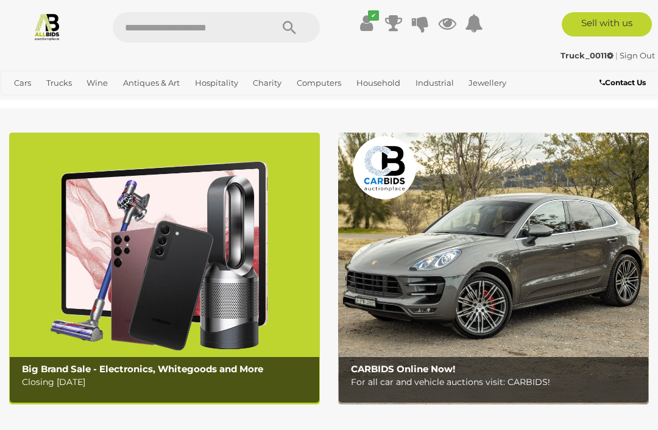
click at [491, 86] on link "Jewellery" at bounding box center [486, 83] width 47 height 20
click at [0, 0] on span "Auctions" at bounding box center [0, 0] width 0 height 0
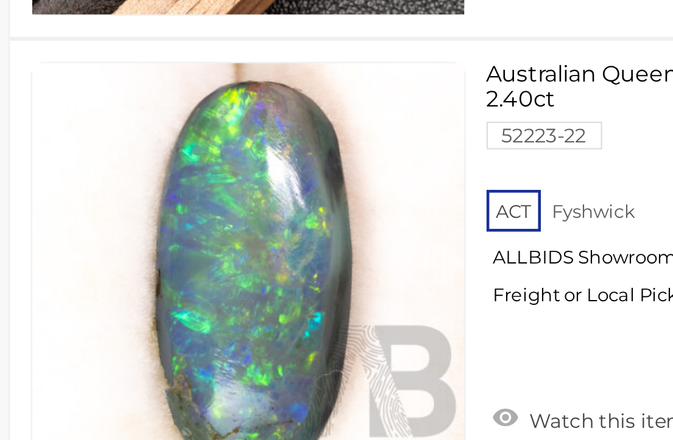
scroll to position [18390, 10]
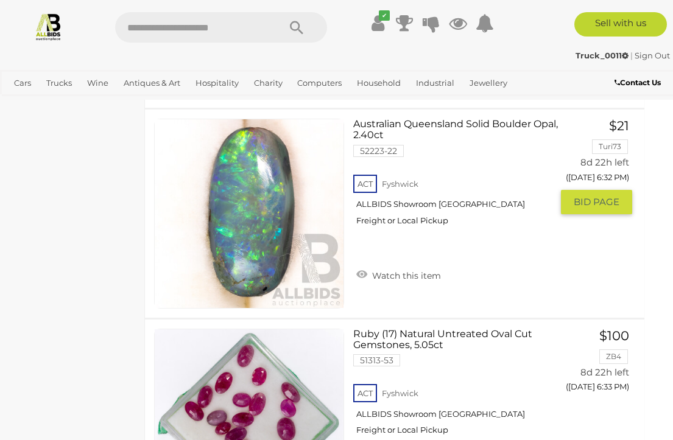
click at [256, 226] on img at bounding box center [249, 213] width 189 height 189
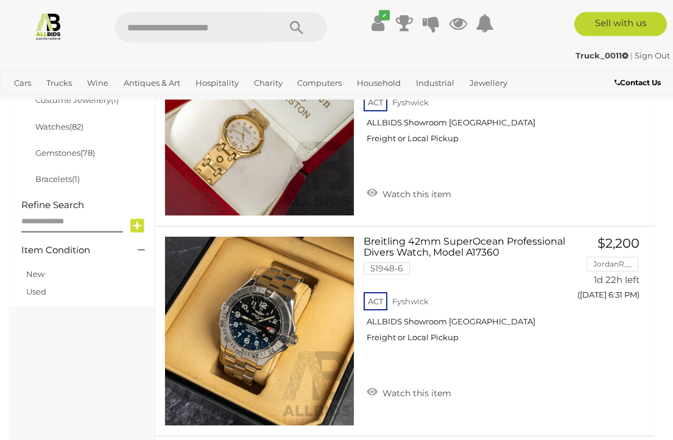
scroll to position [0, 0]
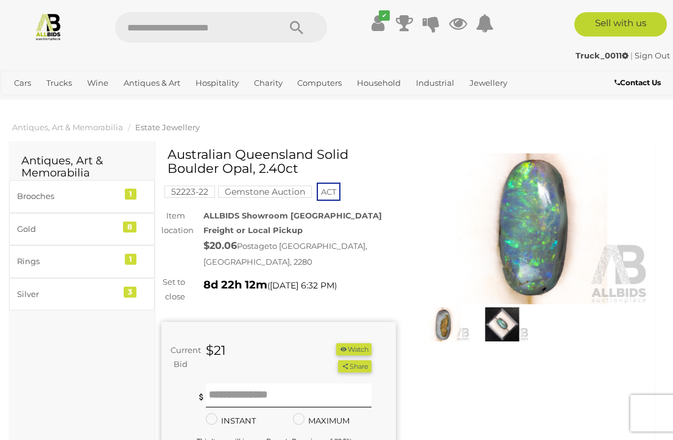
click at [535, 231] on img at bounding box center [531, 228] width 234 height 151
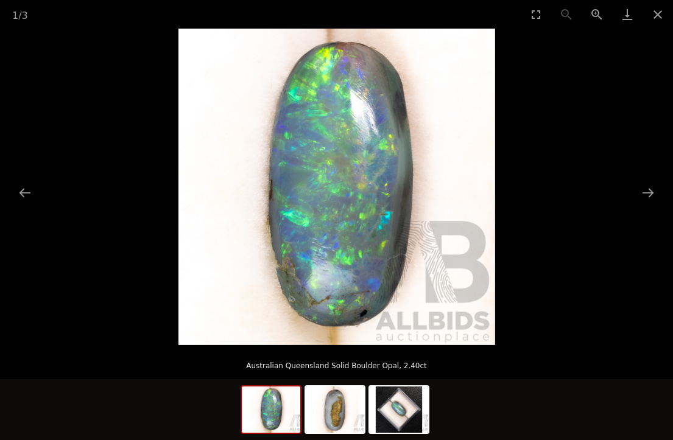
click at [643, 195] on button "Next slide" at bounding box center [648, 193] width 26 height 24
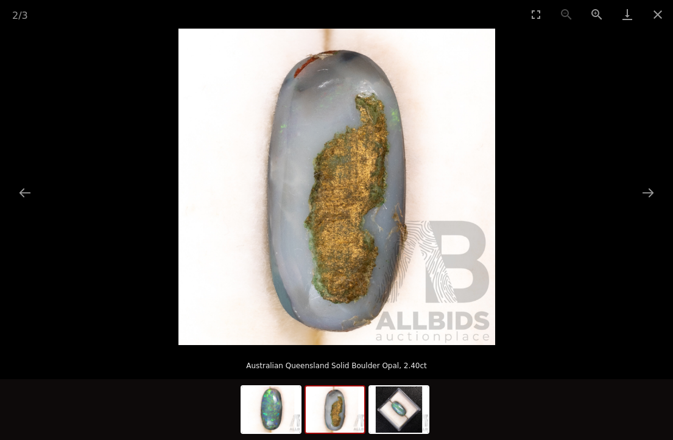
click at [642, 211] on picture at bounding box center [336, 187] width 673 height 317
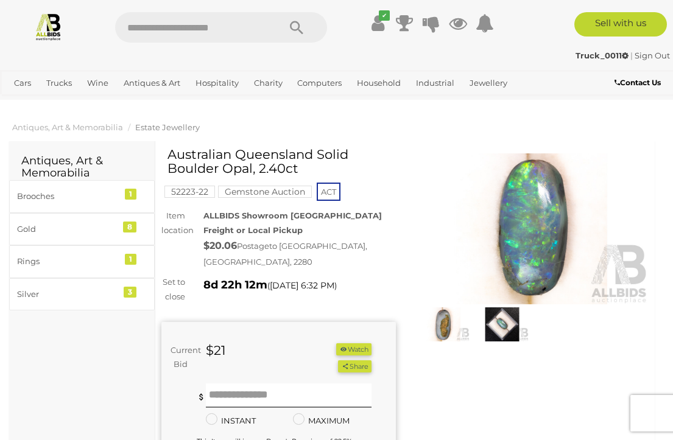
click at [469, 324] on img at bounding box center [443, 324] width 52 height 34
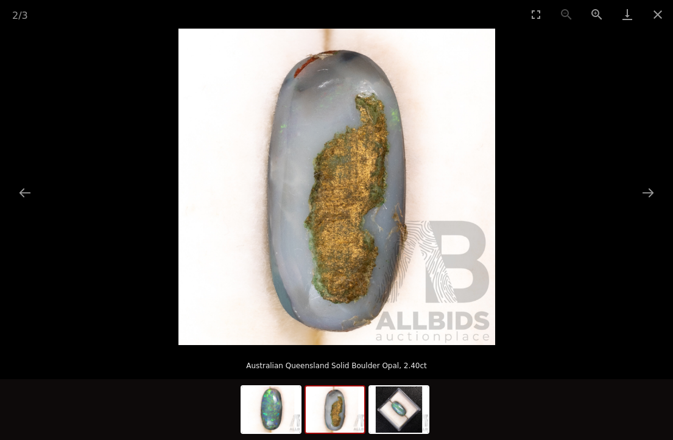
click at [645, 197] on button "Next slide" at bounding box center [648, 193] width 26 height 24
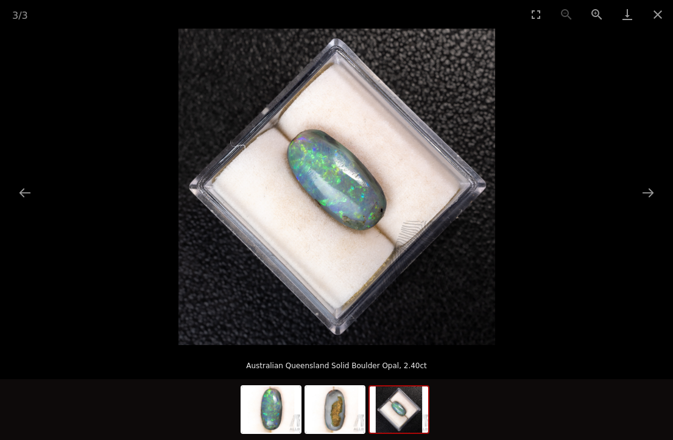
click at [648, 203] on button "Next slide" at bounding box center [648, 193] width 26 height 24
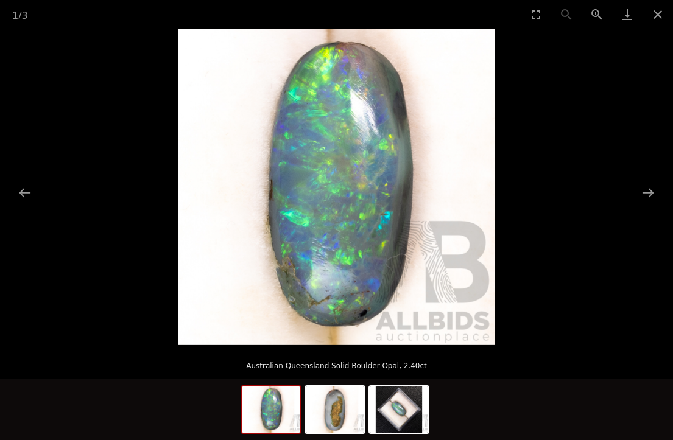
click at [665, 18] on button "Close gallery" at bounding box center [657, 14] width 30 height 29
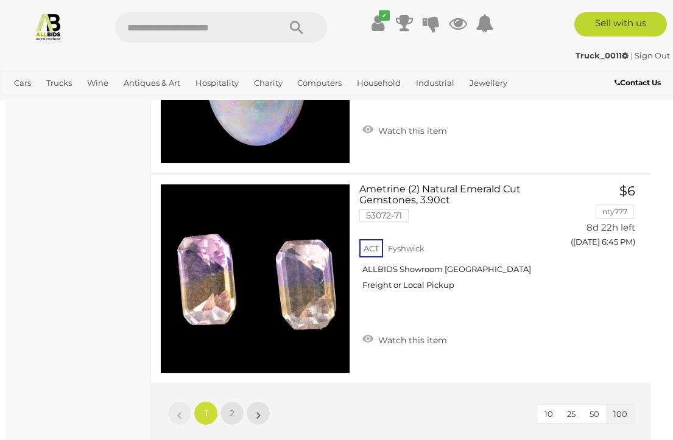
scroll to position [21105, 4]
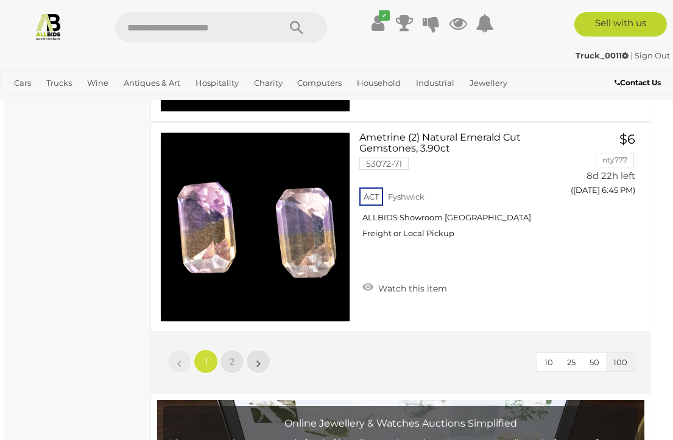
click at [238, 366] on link "2" at bounding box center [232, 362] width 24 height 24
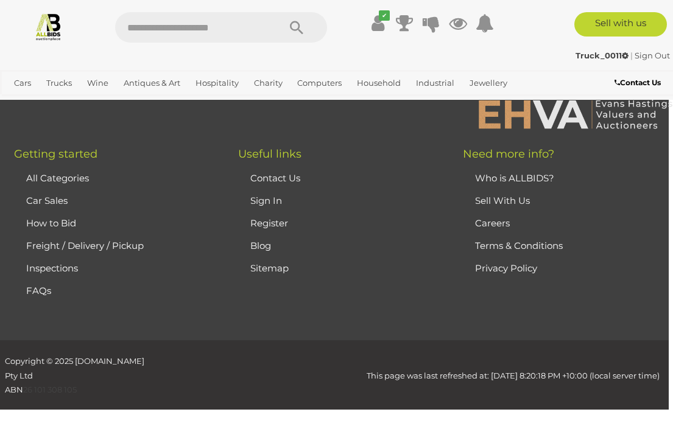
scroll to position [313, 0]
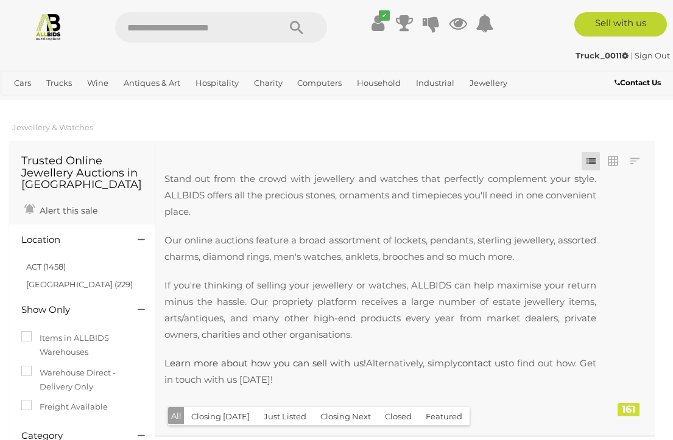
click at [160, 81] on link "Antiques & Art" at bounding box center [152, 83] width 66 height 20
click at [0, 0] on link "Antiques & Vintage" at bounding box center [0, 0] width 0 height 0
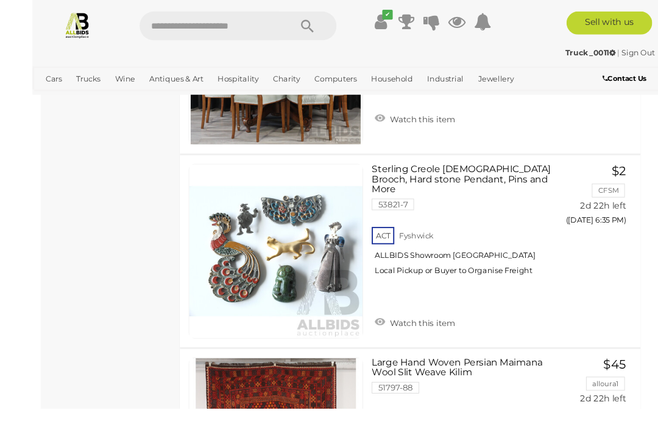
scroll to position [1801, 0]
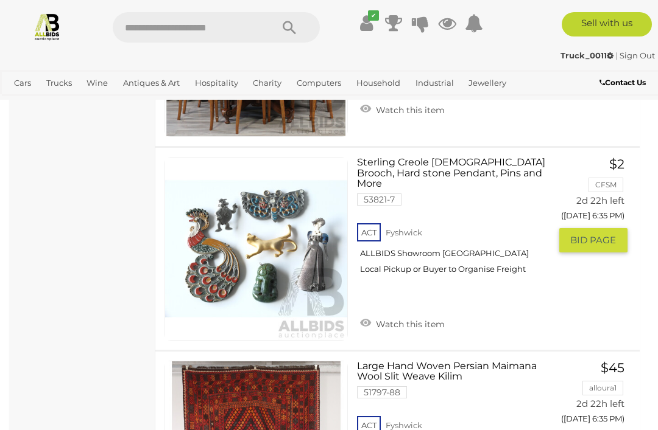
click at [266, 217] on link at bounding box center [255, 248] width 183 height 183
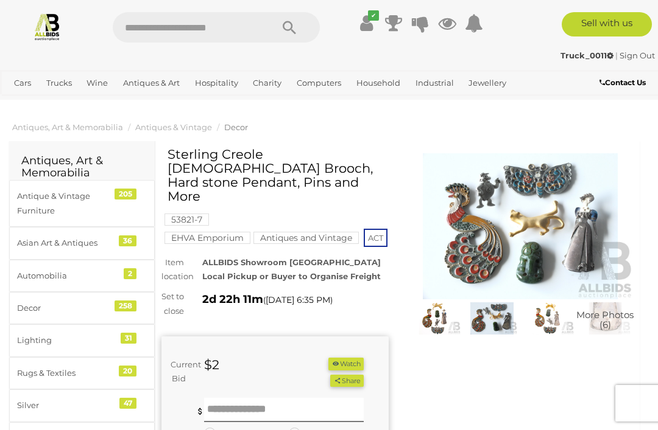
click at [500, 227] on img at bounding box center [520, 226] width 227 height 146
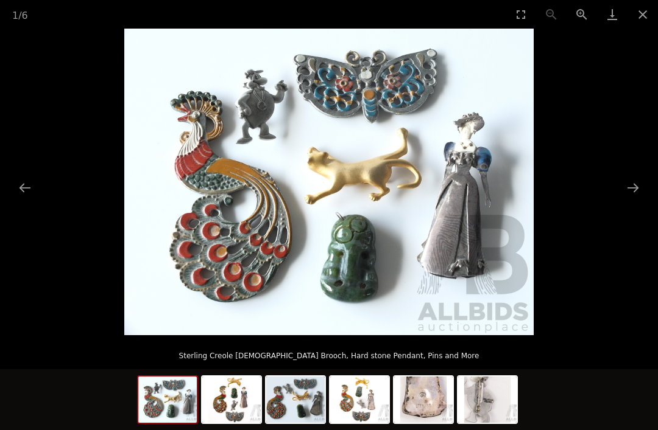
click at [635, 188] on button "Next slide" at bounding box center [633, 188] width 26 height 24
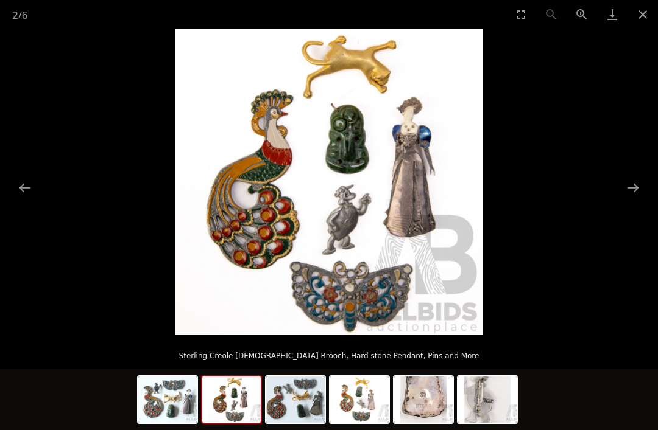
click at [634, 195] on button "Next slide" at bounding box center [633, 188] width 26 height 24
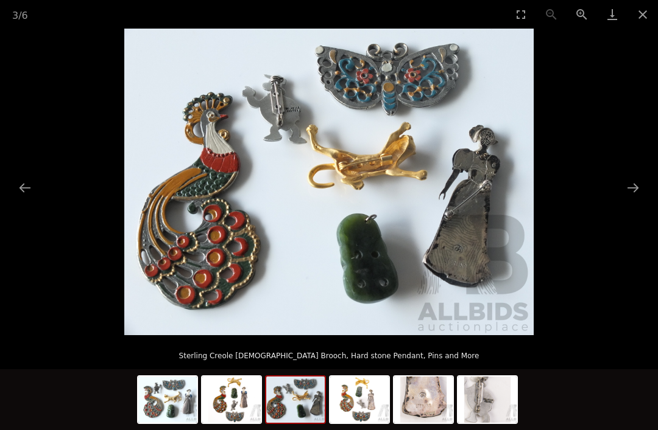
click at [637, 19] on button "Close gallery" at bounding box center [642, 14] width 30 height 29
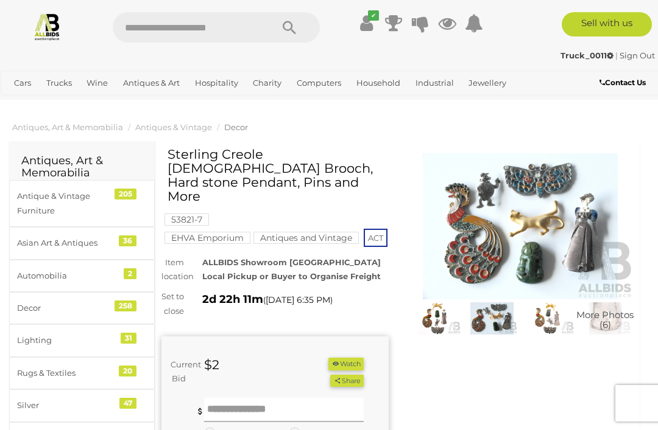
click at [257, 405] on input "text" at bounding box center [284, 410] width 160 height 24
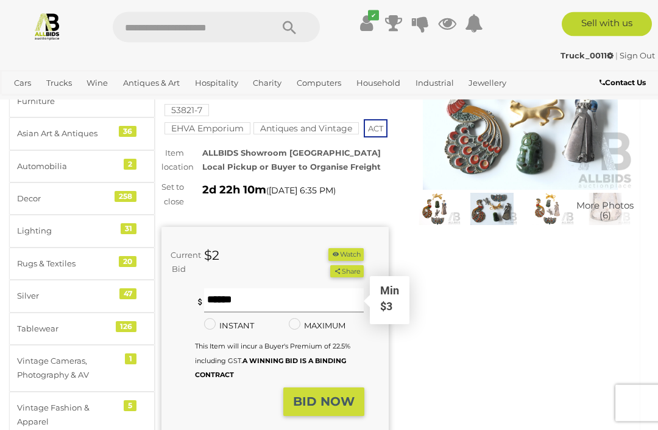
scroll to position [110, 0]
click at [488, 308] on div "Winning Outbid Warranty Charity" at bounding box center [397, 278] width 490 height 481
click at [250, 298] on input "**" at bounding box center [284, 301] width 160 height 24
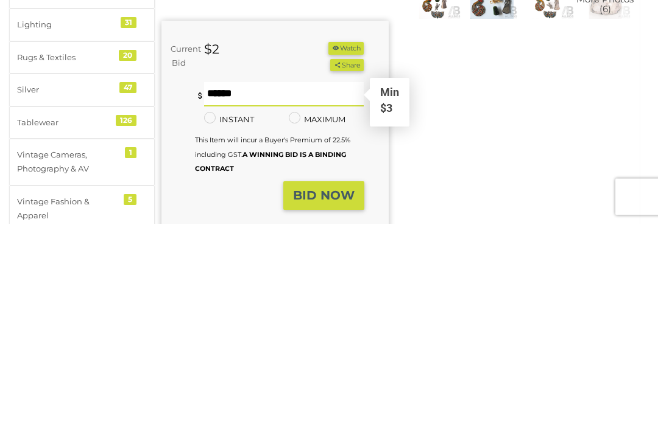
type input "*"
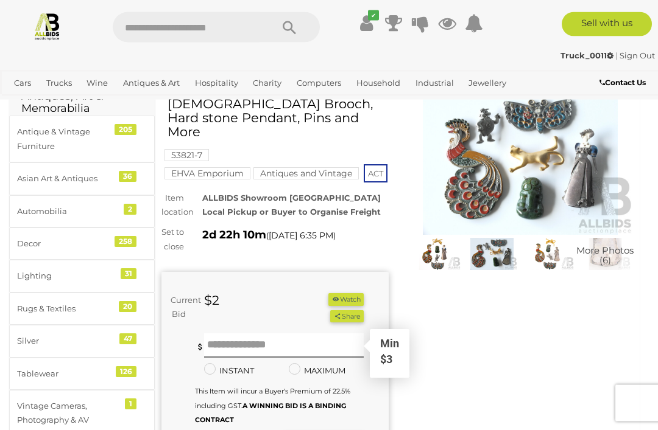
scroll to position [0, 0]
